Goal: Book appointment/travel/reservation

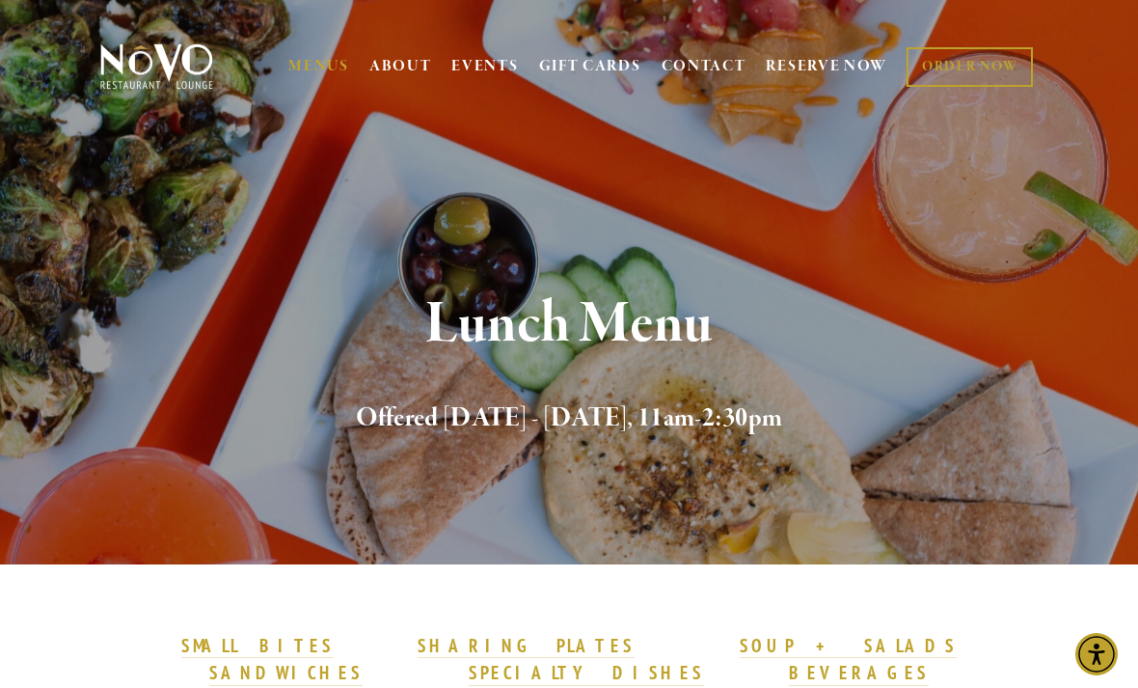
click at [160, 84] on img at bounding box center [156, 66] width 121 height 48
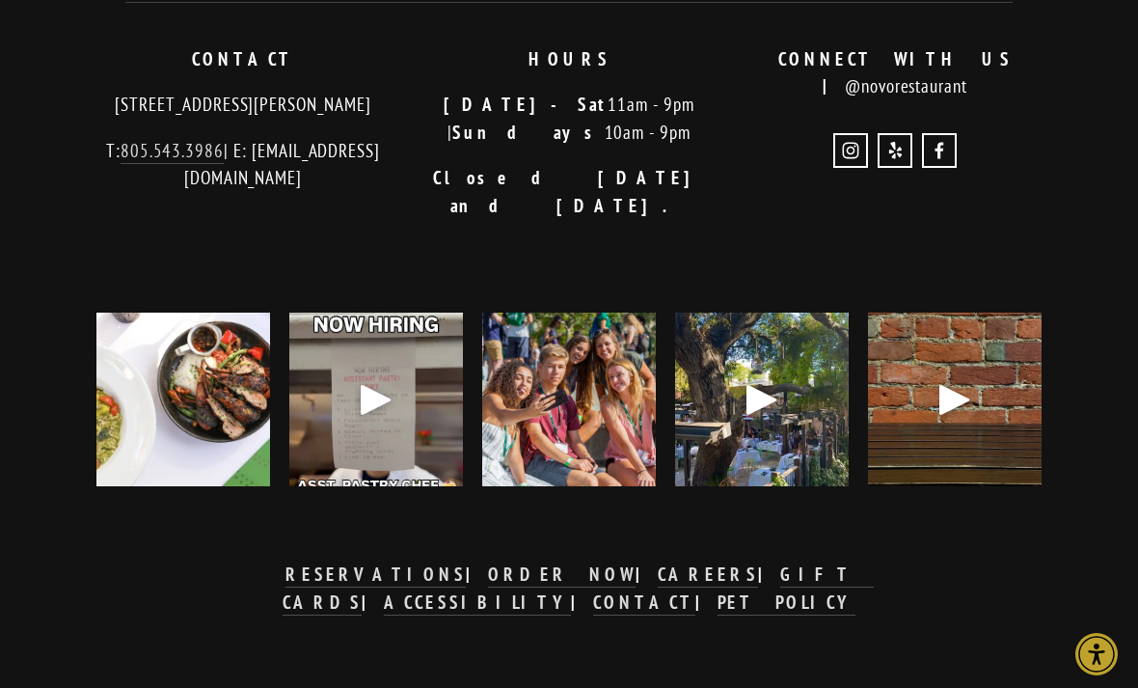
scroll to position [3408, 0]
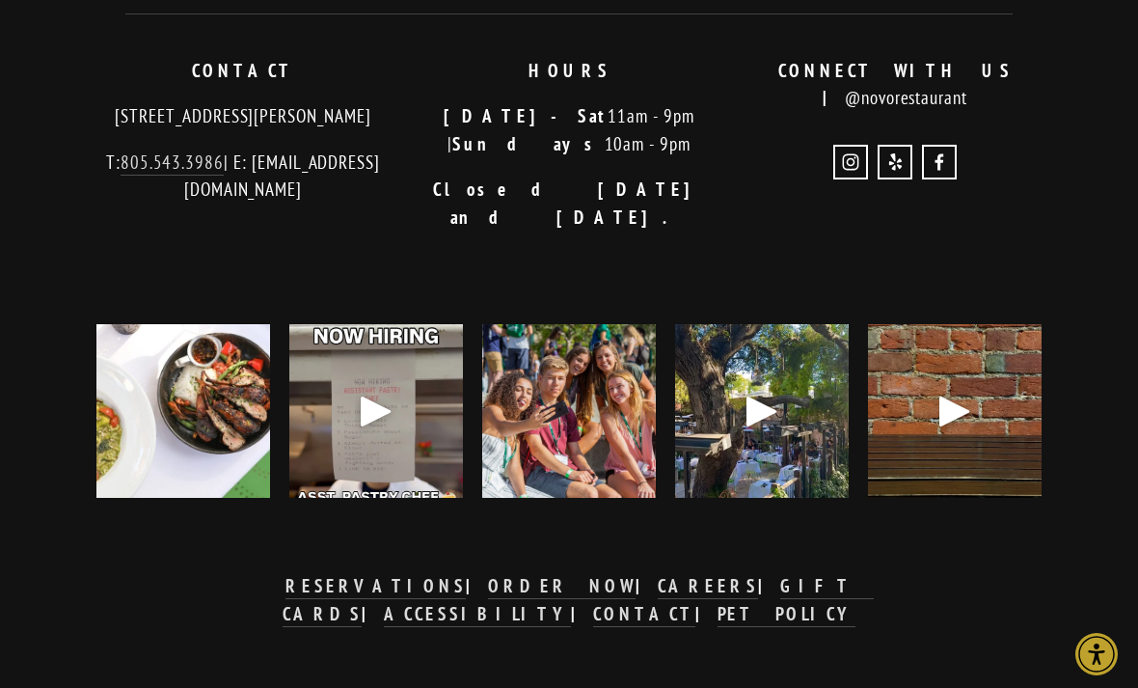
click at [285, 597] on strong "RESERVATIONS" at bounding box center [374, 585] width 179 height 23
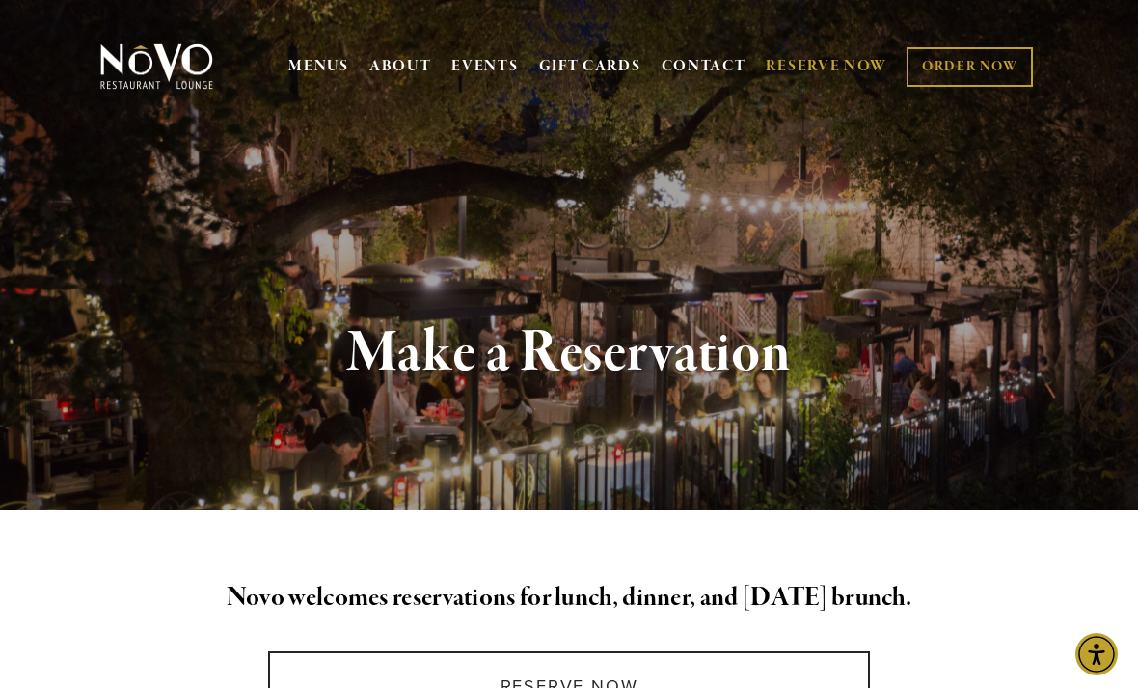
click at [185, 77] on img at bounding box center [156, 66] width 121 height 48
